Goal: Register for event/course

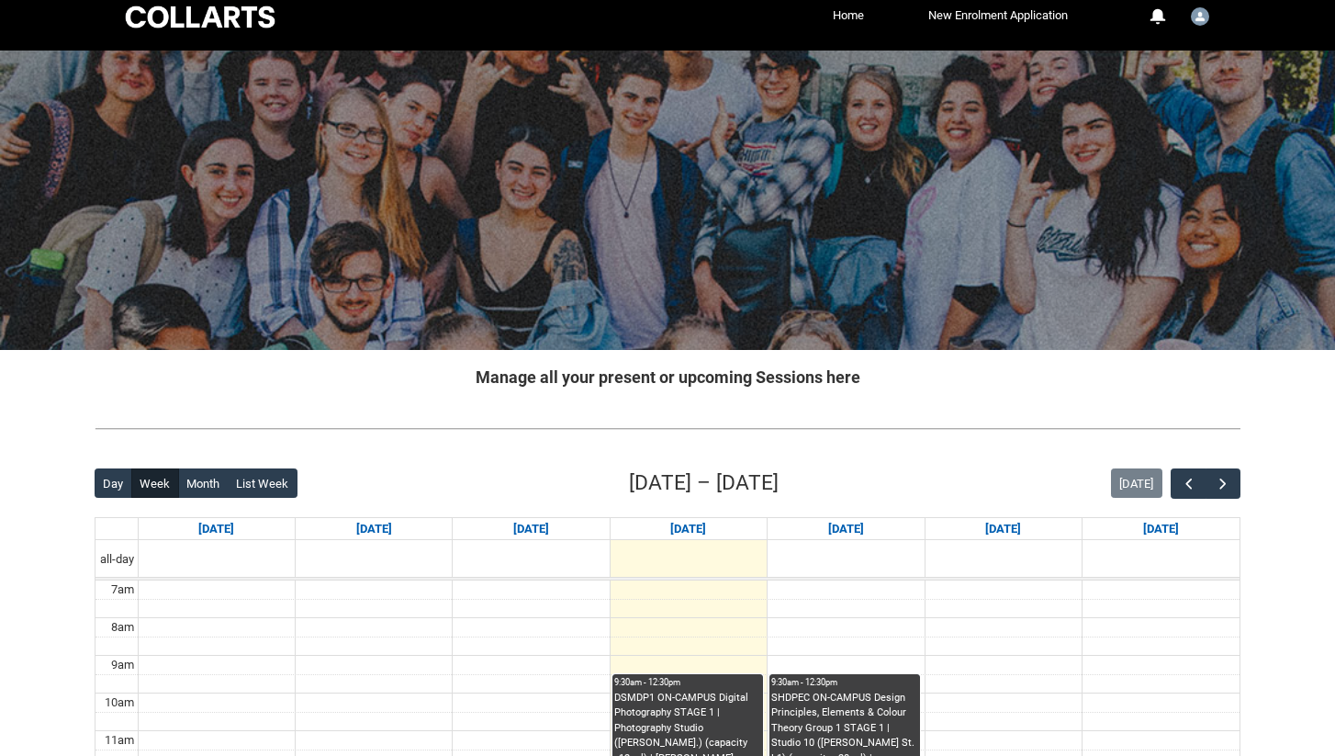
scroll to position [51, 0]
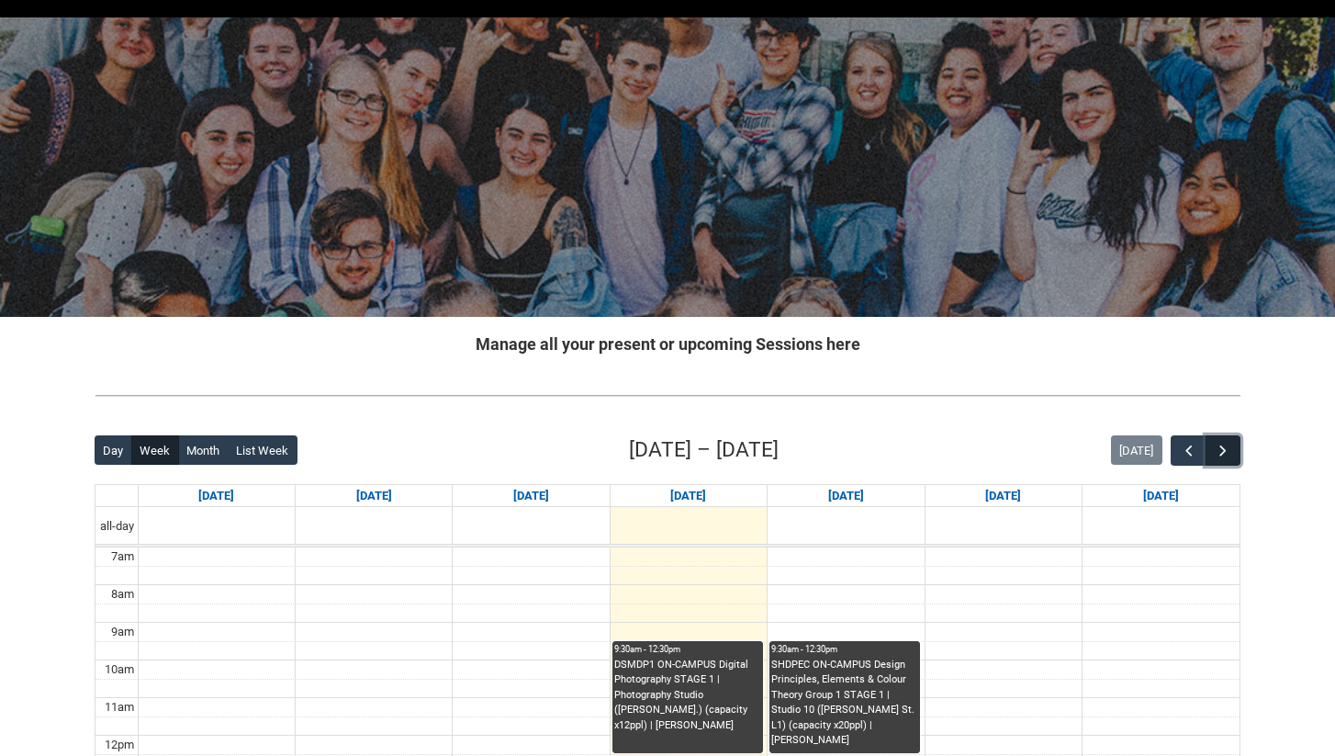
click at [1231, 454] on button "button" at bounding box center [1223, 450] width 35 height 30
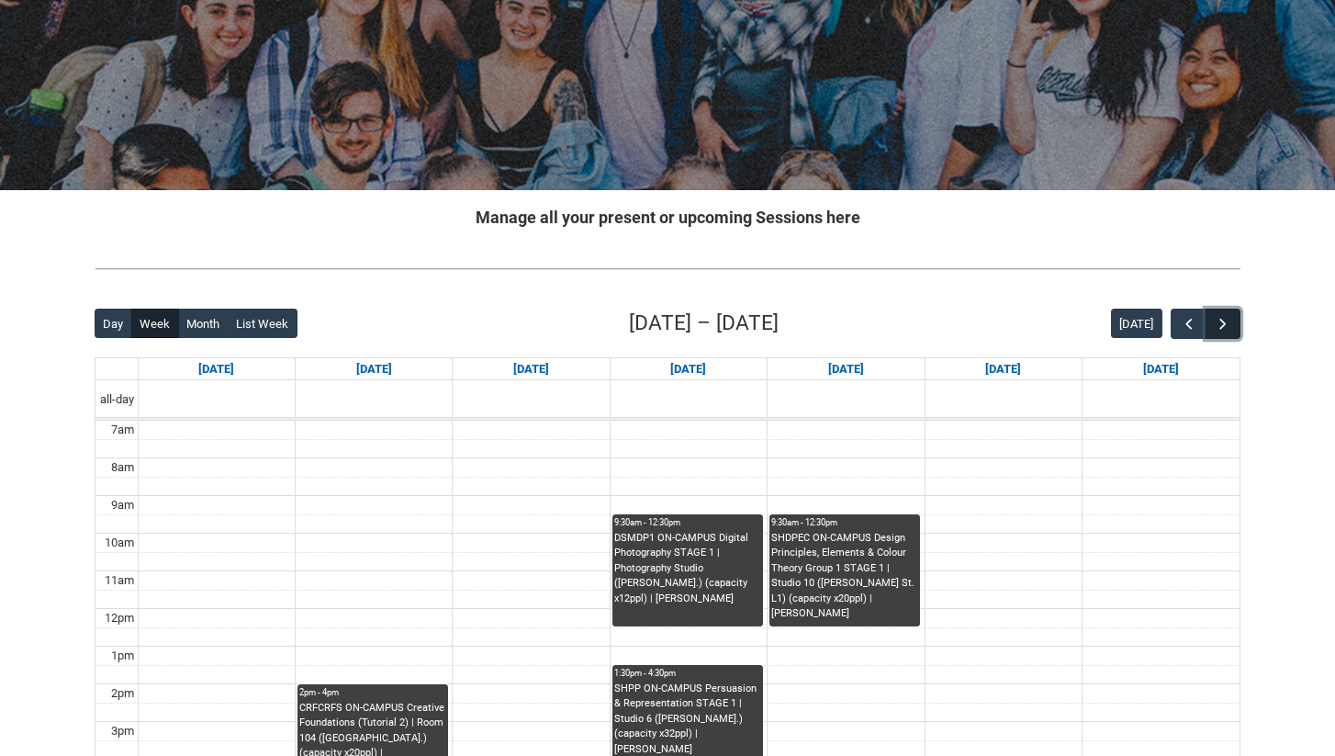
click at [1227, 316] on span "button" at bounding box center [1223, 324] width 18 height 18
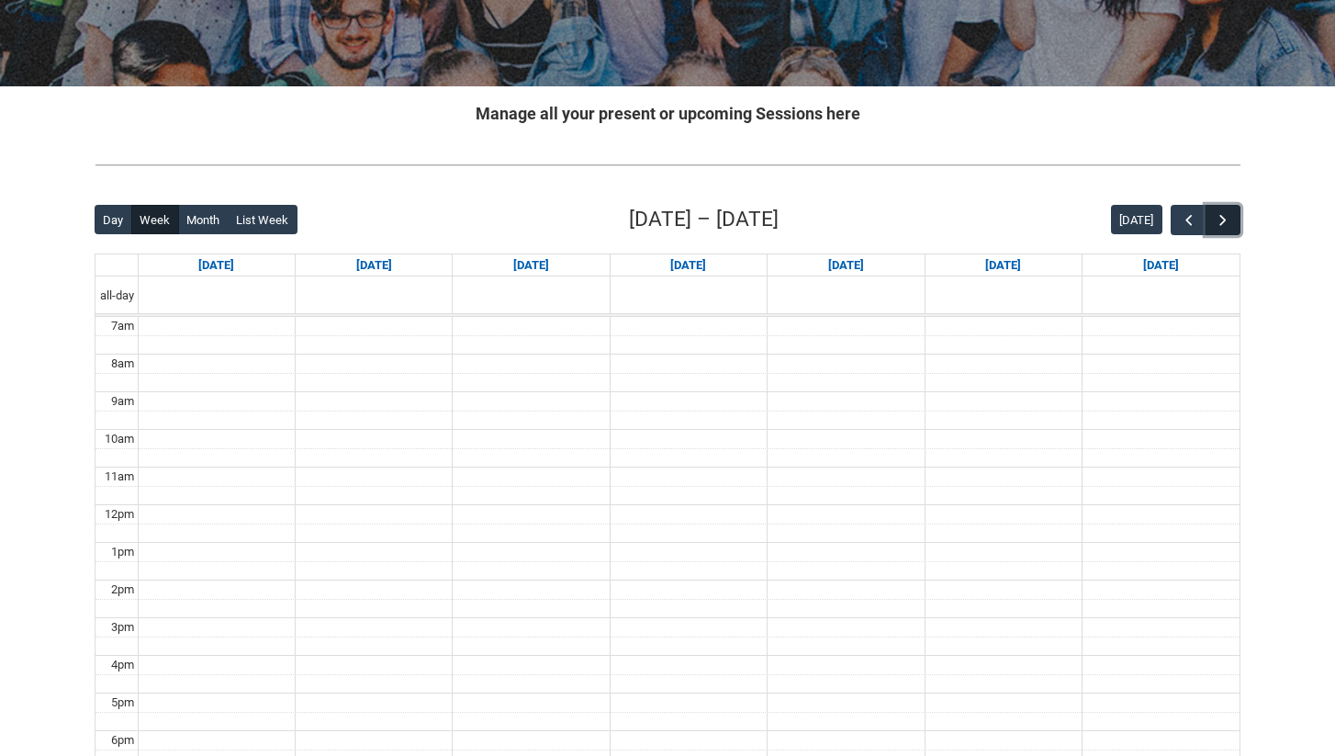
scroll to position [286, 0]
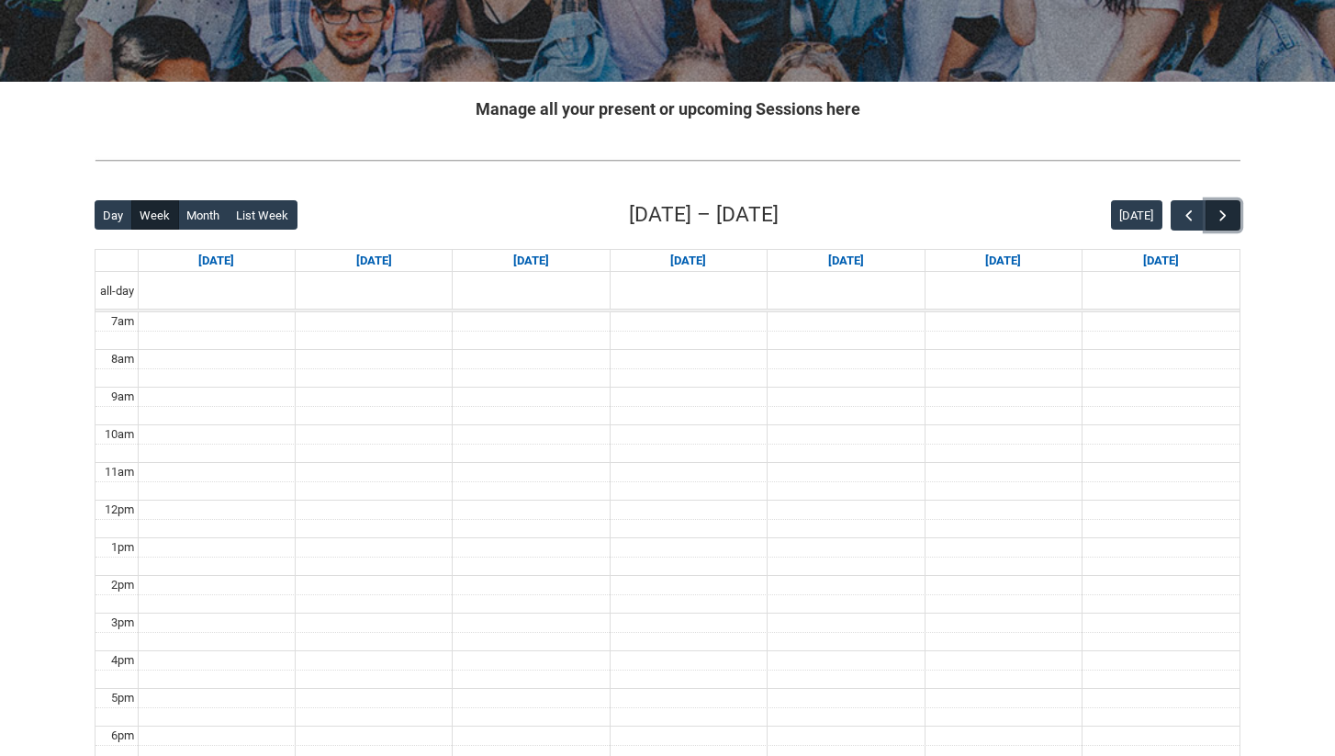
click at [1219, 207] on span "button" at bounding box center [1223, 216] width 18 height 18
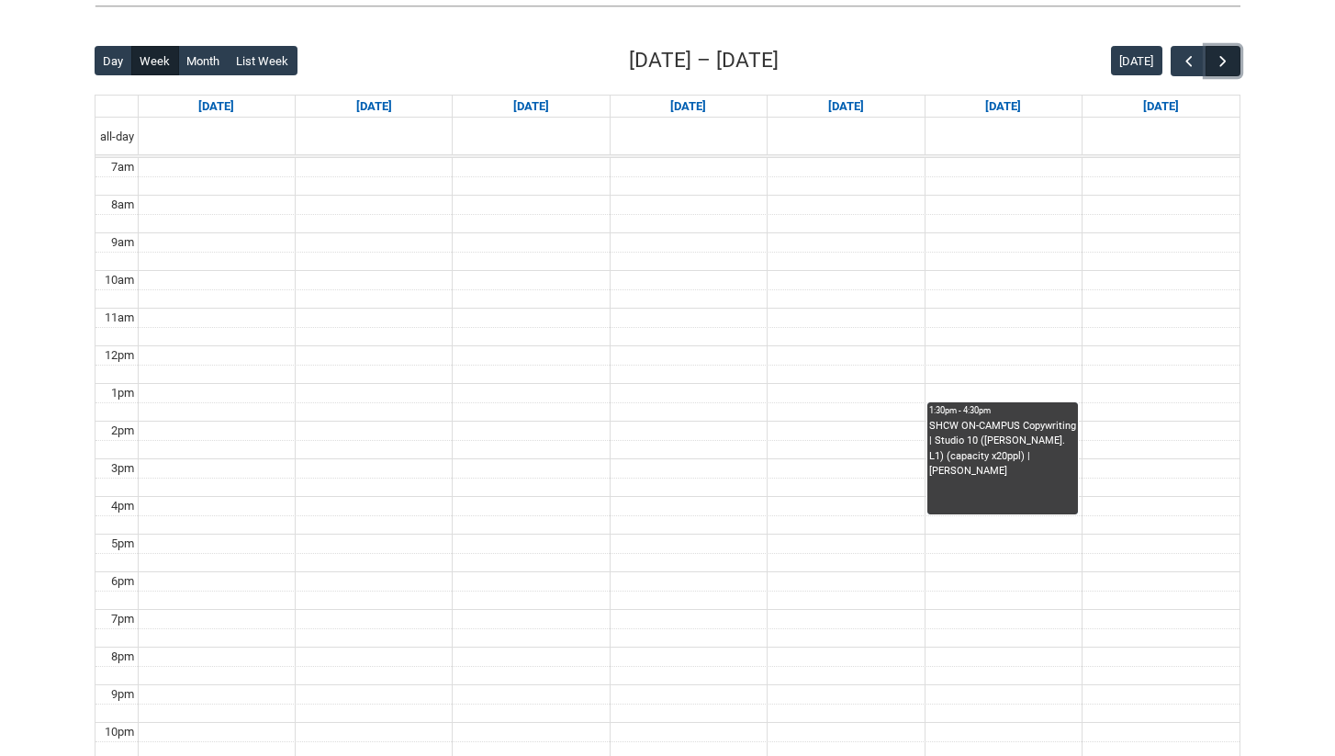
scroll to position [467, 0]
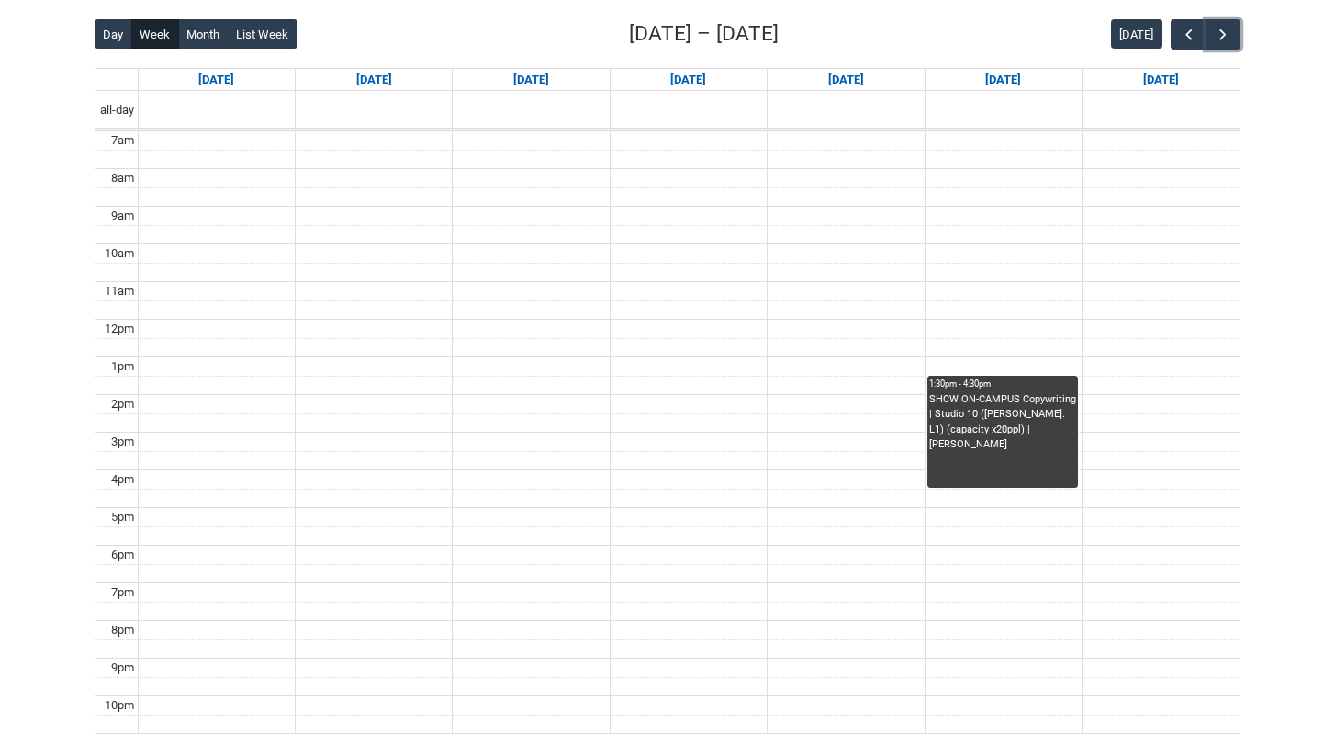
click at [1057, 429] on div "SHCW ON-CAMPUS Copywriting | Studio 10 ([PERSON_NAME]. L1) (capacity x20ppl) | …" at bounding box center [1002, 422] width 147 height 61
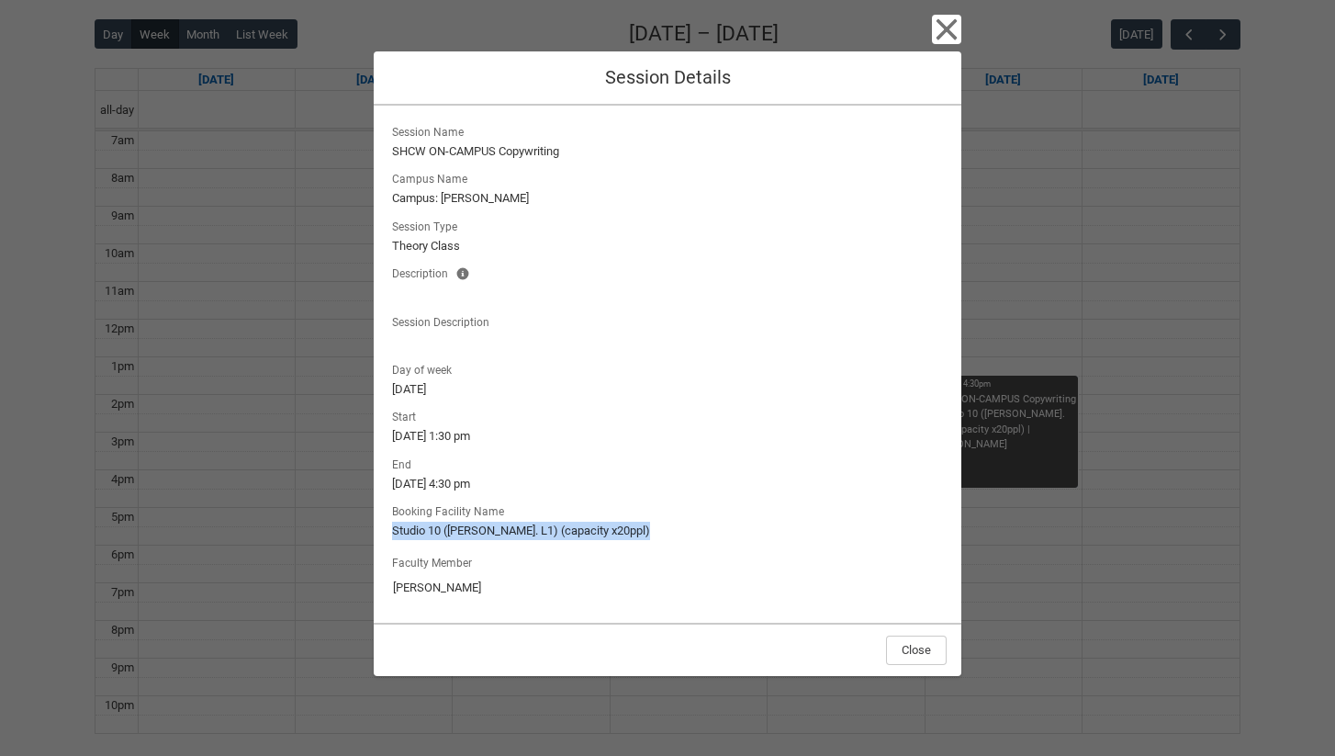
drag, startPoint x: 394, startPoint y: 536, endPoint x: 652, endPoint y: 543, distance: 258.1
click at [682, 543] on div "Session Name SHCW ON-CAMPUS Copywriting Campus Name Campus: [PERSON_NAME] St Se…" at bounding box center [667, 364] width 558 height 488
click at [652, 543] on div "Session Name SHCW ON-CAMPUS Copywriting Campus Name Campus: [PERSON_NAME] St Se…" at bounding box center [667, 364] width 558 height 488
click at [944, 28] on icon "button" at bounding box center [946, 29] width 29 height 29
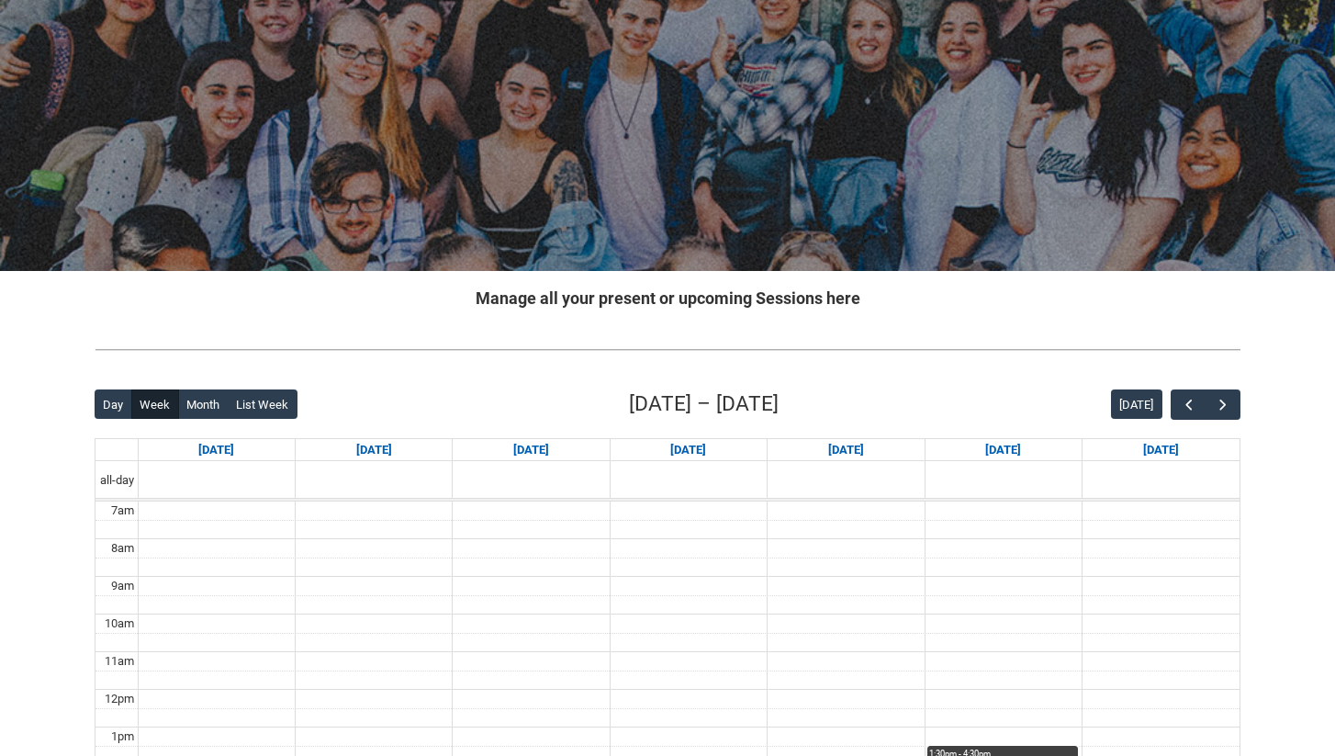
scroll to position [0, 0]
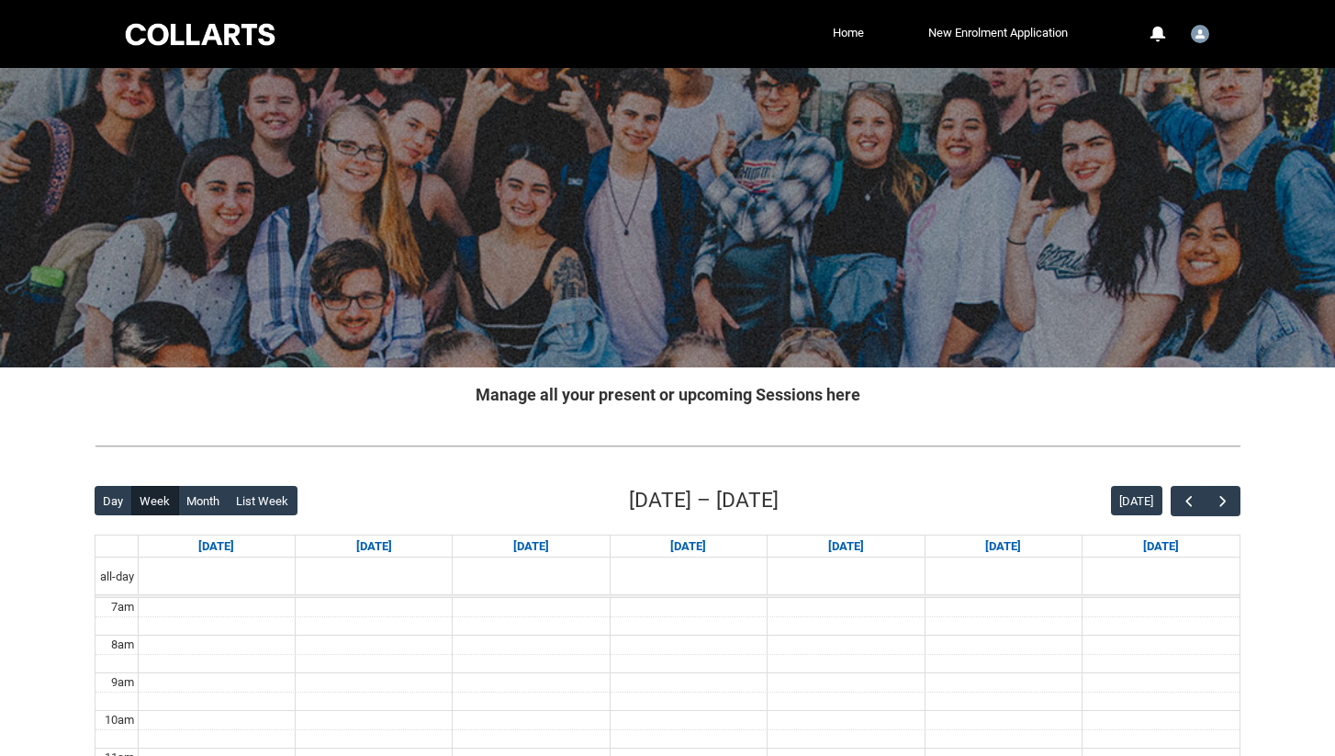
click at [232, 39] on div at bounding box center [200, 34] width 156 height 28
